Goal: Communication & Community: Ask a question

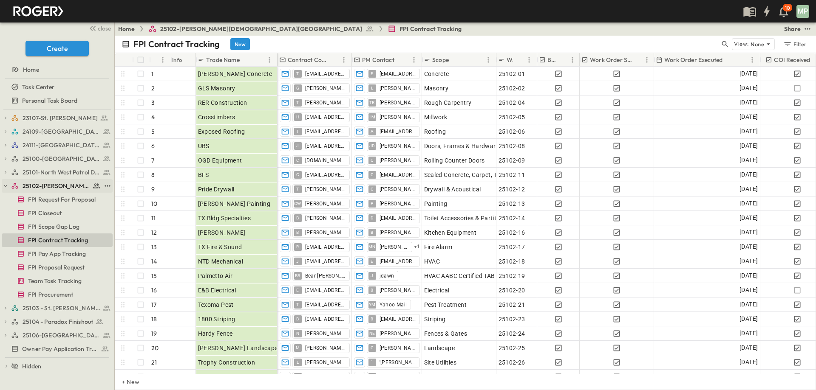
click at [5, 189] on icon "button" at bounding box center [6, 186] width 6 height 6
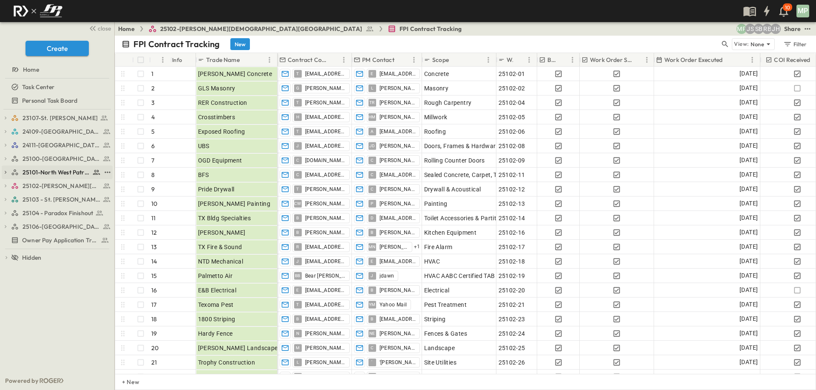
click at [5, 174] on icon "button" at bounding box center [6, 172] width 2 height 3
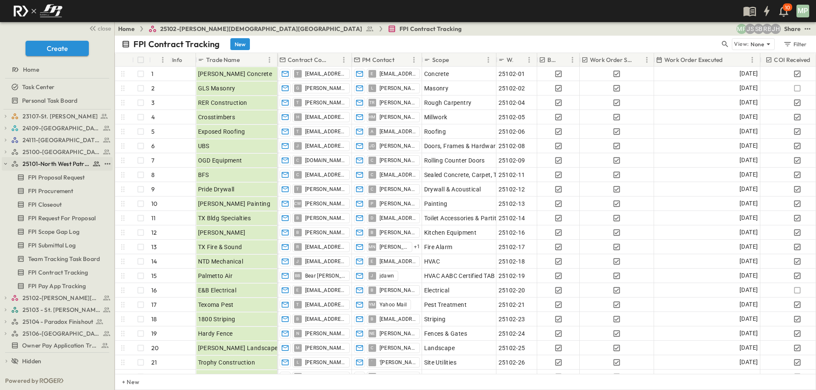
click at [7, 162] on icon "button" at bounding box center [6, 164] width 6 height 6
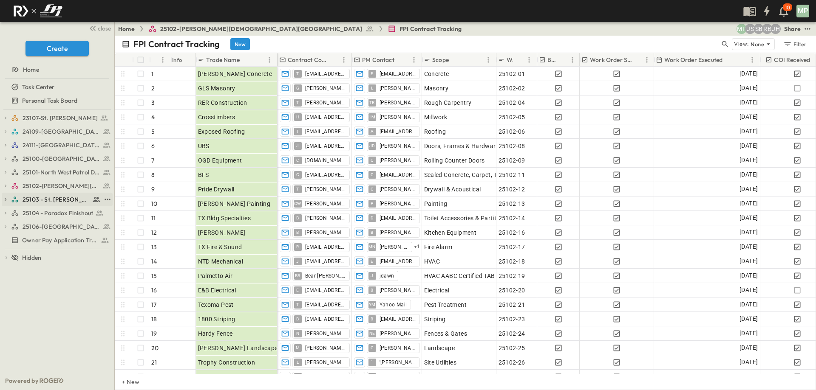
click at [6, 198] on icon "button" at bounding box center [6, 200] width 6 height 6
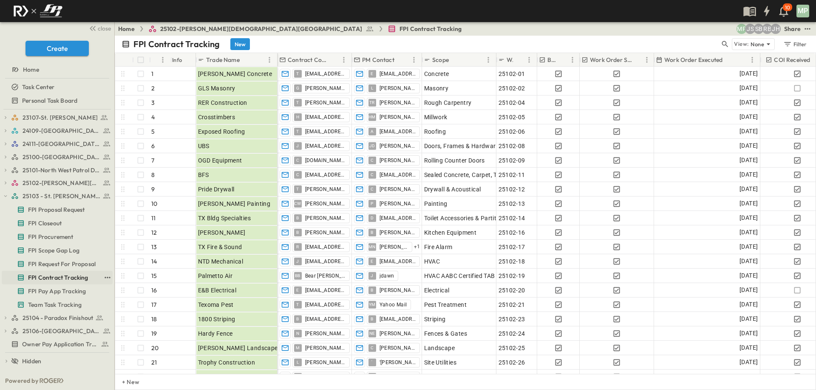
click at [63, 277] on span "FPI Contract Tracking" at bounding box center [58, 278] width 60 height 8
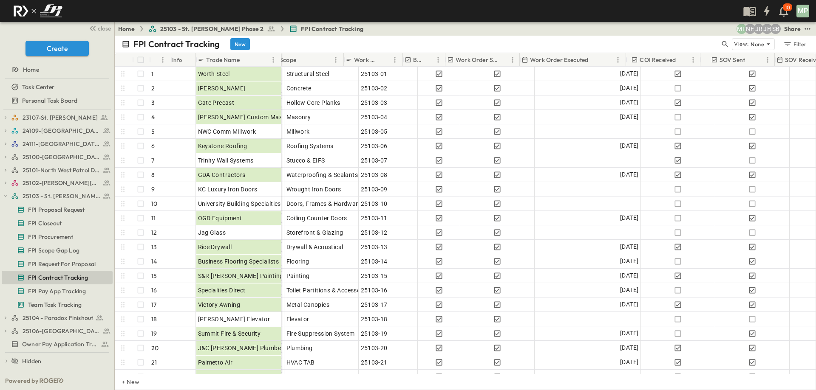
scroll to position [0, 181]
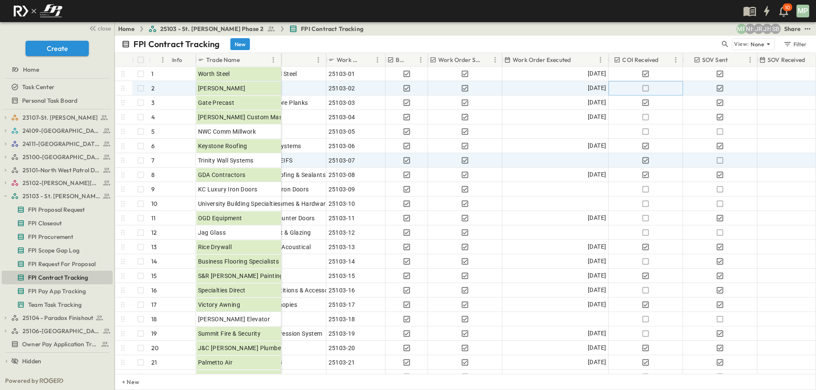
click at [646, 90] on icon "button" at bounding box center [645, 88] width 8 height 8
